Goal: Task Accomplishment & Management: Use online tool/utility

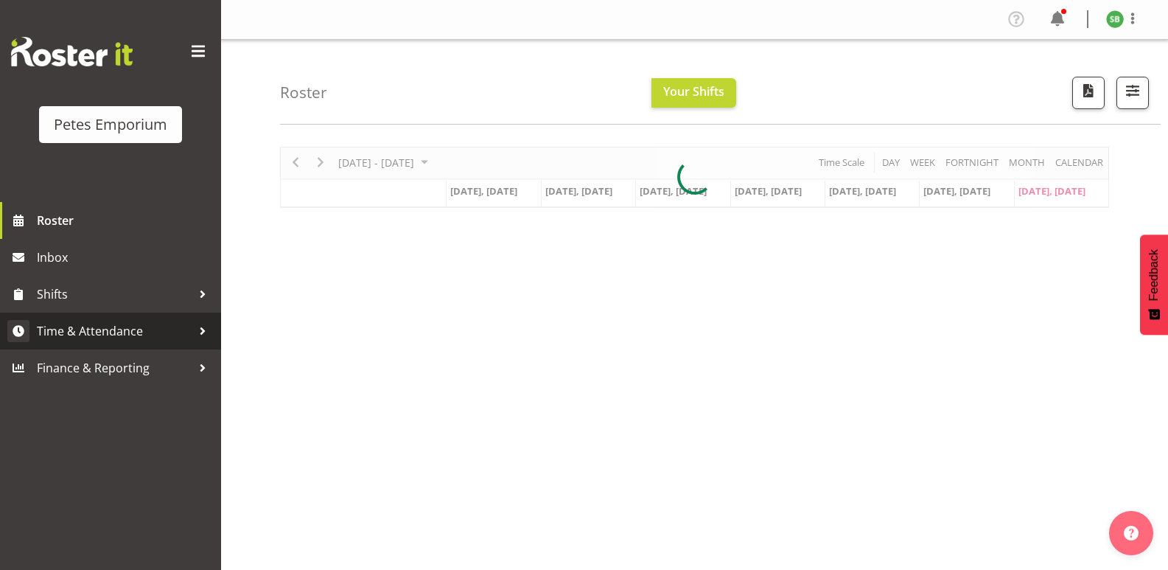
click at [92, 327] on span "Time & Attendance" at bounding box center [114, 331] width 155 height 22
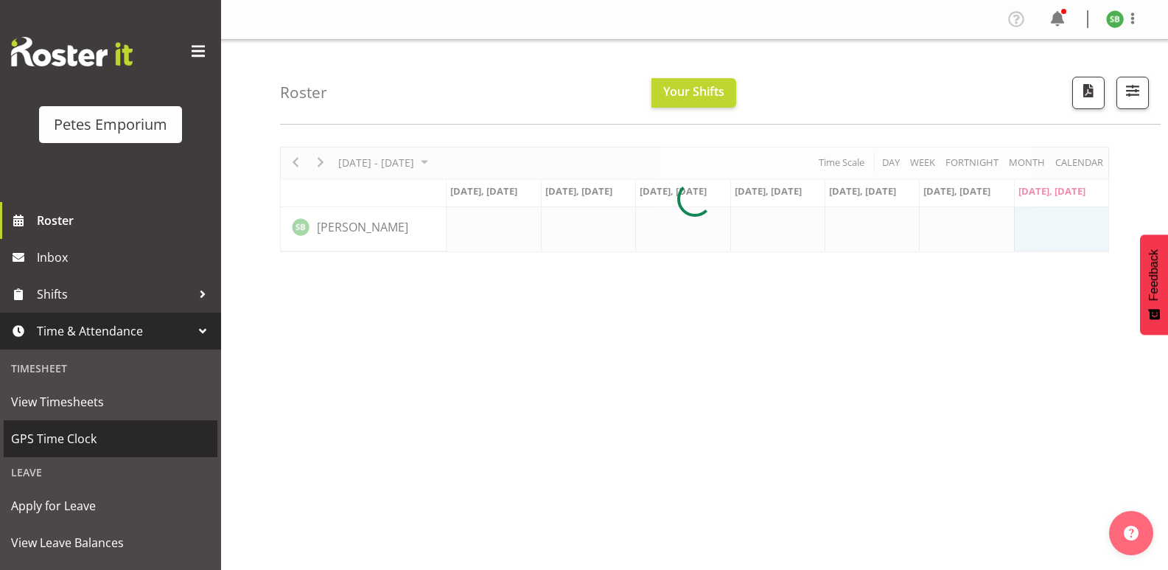
click at [73, 432] on span "GPS Time Clock" at bounding box center [110, 439] width 199 height 22
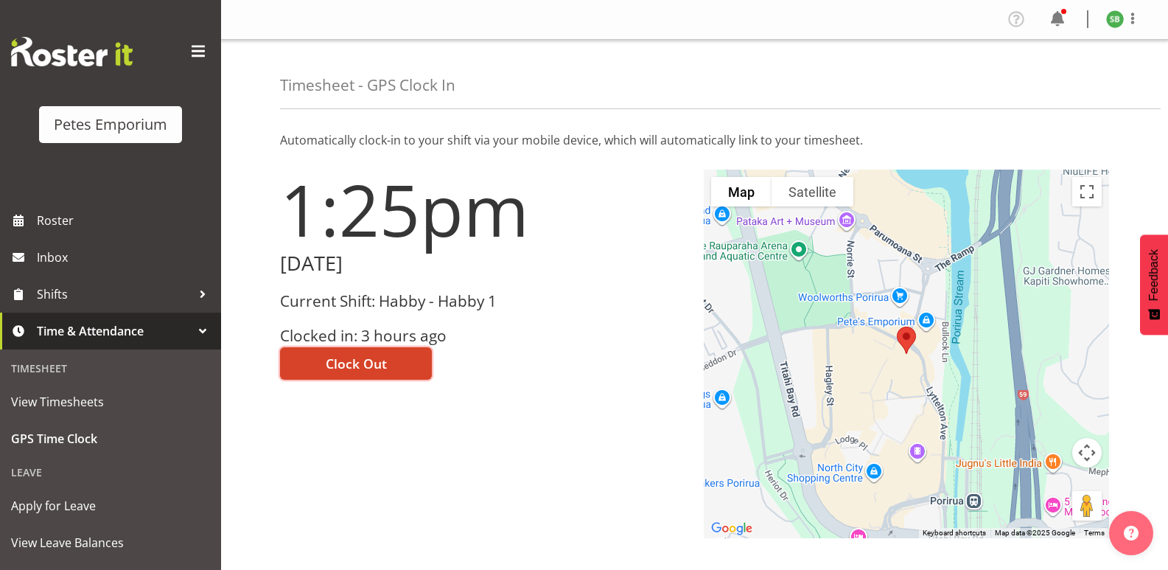
click at [375, 350] on button "Clock Out" at bounding box center [356, 363] width 152 height 32
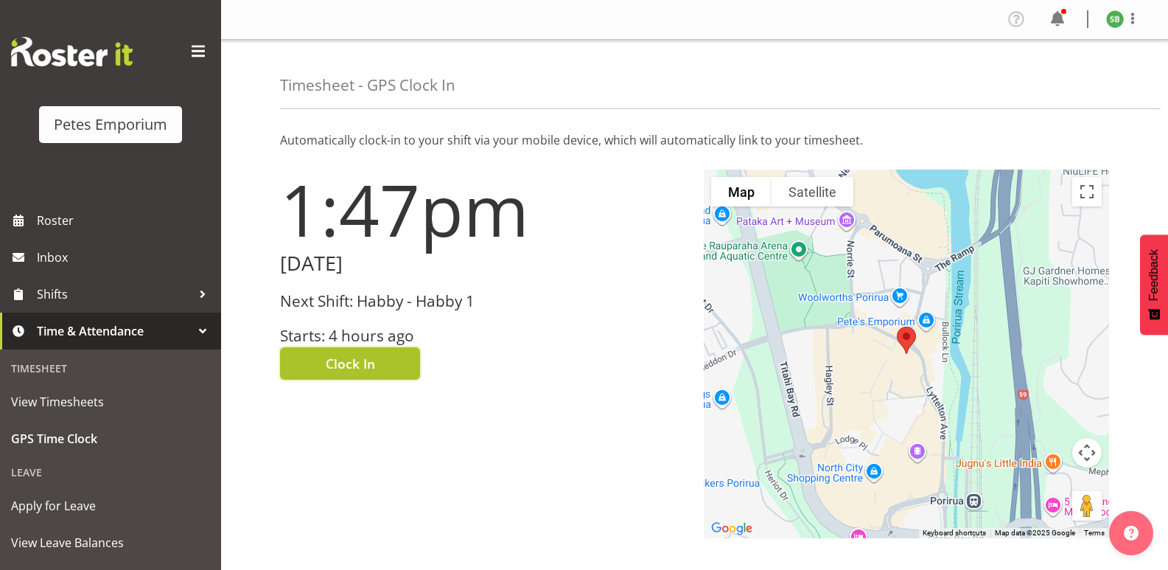
click at [339, 360] on span "Clock In" at bounding box center [350, 363] width 49 height 19
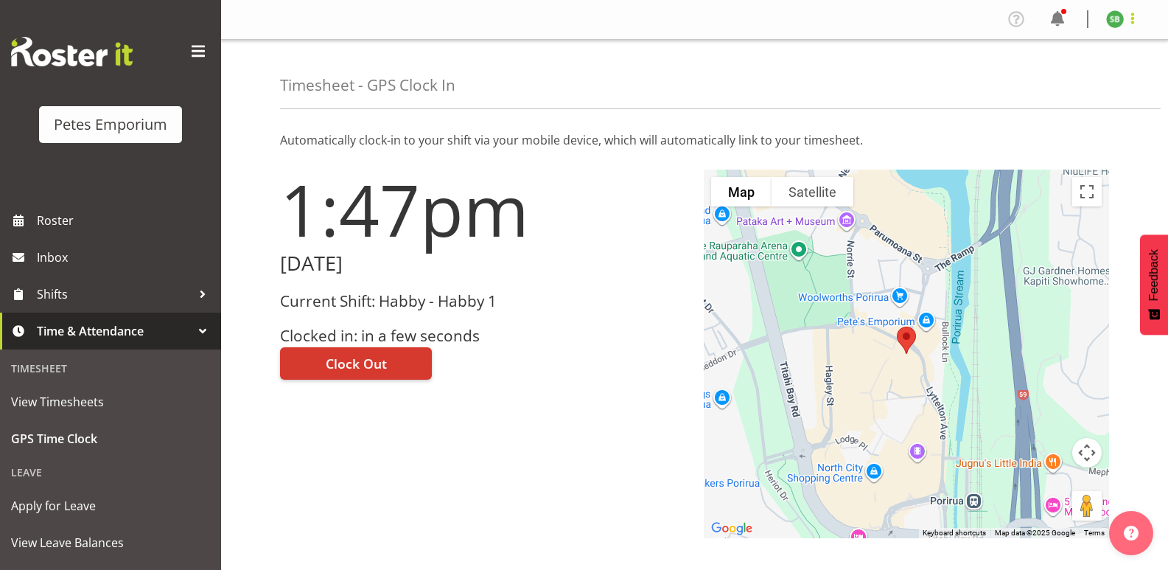
click at [1133, 20] on span at bounding box center [1133, 19] width 18 height 18
click at [1053, 80] on link "Log Out" at bounding box center [1071, 77] width 142 height 27
